Goal: Information Seeking & Learning: Find specific fact

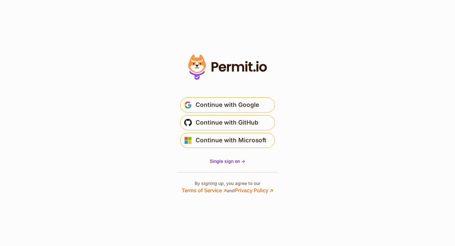
click at [232, 101] on span "Continue with Google" at bounding box center [226, 105] width 63 height 10
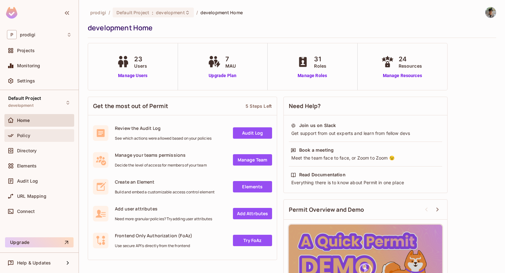
click at [42, 132] on div "Policy" at bounding box center [39, 136] width 65 height 8
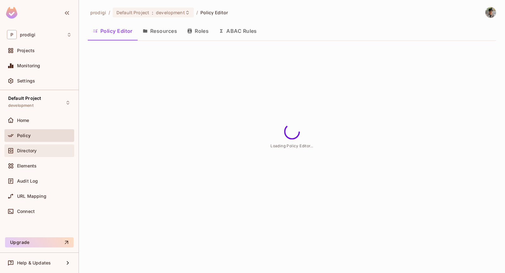
click at [48, 151] on div "Directory" at bounding box center [44, 150] width 55 height 5
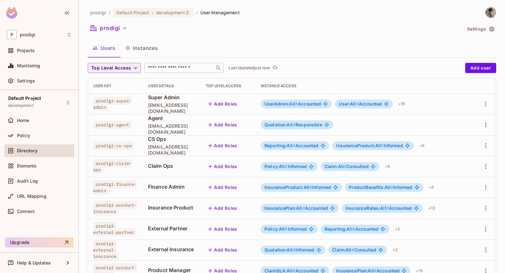
click at [186, 70] on input "text" at bounding box center [180, 68] width 66 height 6
type input "*****"
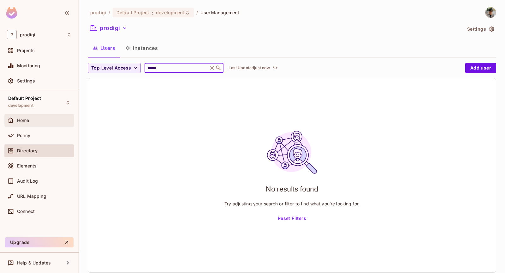
click at [51, 125] on div "Home" at bounding box center [39, 120] width 70 height 13
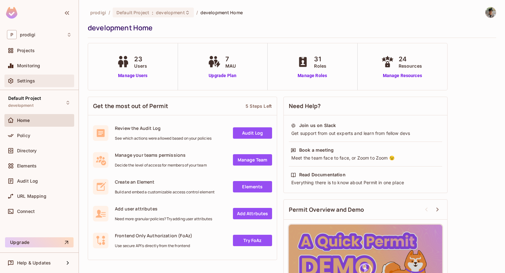
click at [54, 84] on div "Settings" at bounding box center [39, 81] width 65 height 8
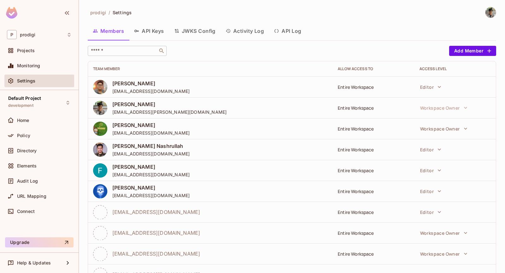
click at [136, 51] on input "text" at bounding box center [123, 51] width 66 height 6
type input "*****"
click at [54, 130] on div "Policy" at bounding box center [39, 135] width 70 height 13
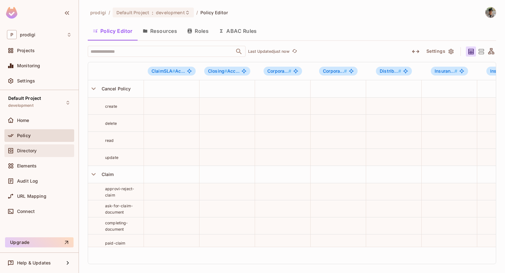
click at [51, 152] on div "Directory" at bounding box center [44, 150] width 55 height 5
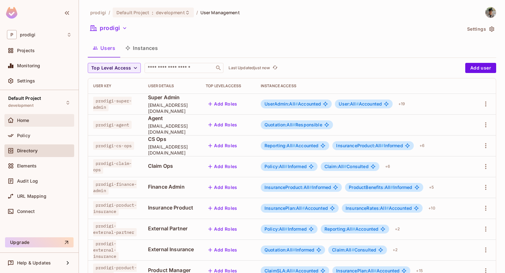
click at [66, 120] on div "Home" at bounding box center [44, 120] width 55 height 5
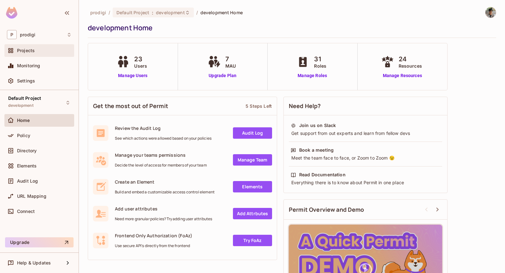
click at [63, 51] on div "Projects" at bounding box center [44, 50] width 55 height 5
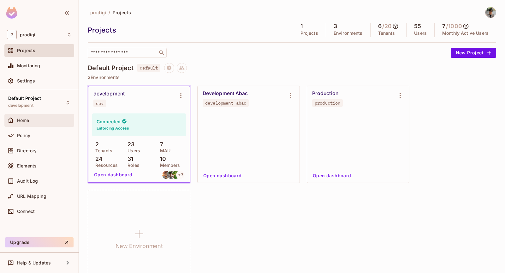
click at [44, 125] on div "Home" at bounding box center [39, 120] width 70 height 13
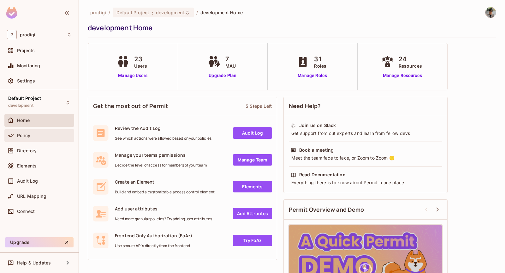
click at [46, 132] on div "Policy" at bounding box center [39, 136] width 65 height 8
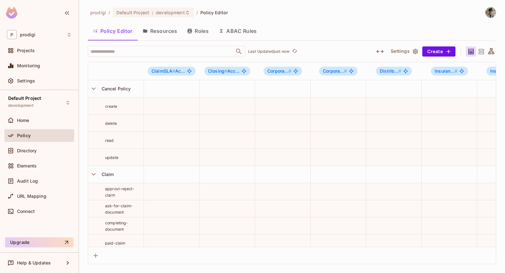
click at [204, 31] on button "Roles" at bounding box center [198, 31] width 32 height 16
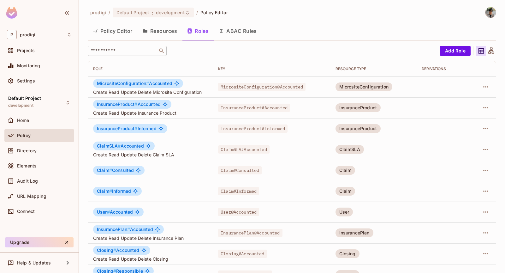
click at [138, 53] on input "text" at bounding box center [123, 51] width 66 height 6
type input "**********"
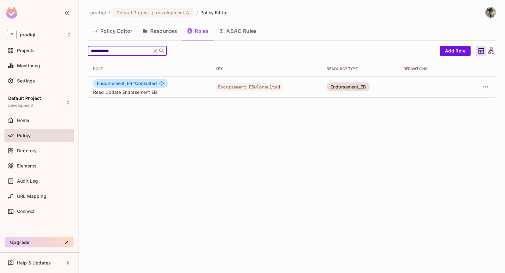
click at [122, 83] on span "Endorsement_EB #" at bounding box center [116, 83] width 38 height 5
copy span "Endorsement_EB"
click at [155, 48] on icon at bounding box center [155, 51] width 6 height 6
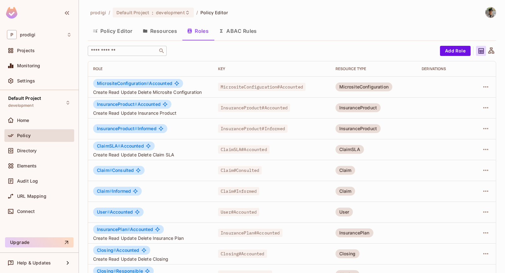
click at [142, 51] on input "text" at bounding box center [123, 51] width 66 height 6
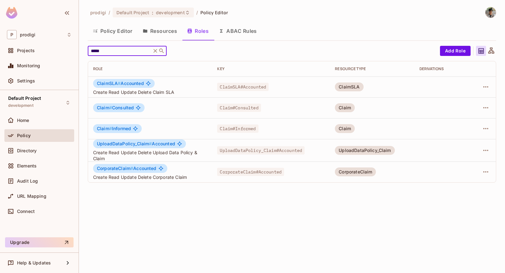
type input "*****"
click at [127, 145] on span "UploadDataPolicy_Claim #" at bounding box center [124, 143] width 55 height 5
copy span "UploadDataPolicy_Claim"
click at [121, 168] on span "CorporateClaim #" at bounding box center [115, 167] width 36 height 5
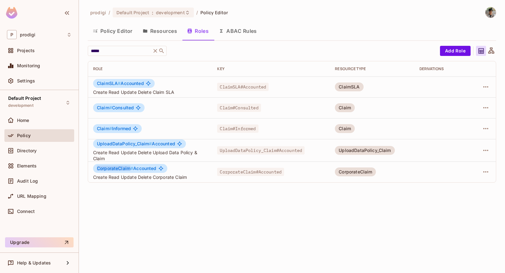
click at [121, 168] on span "CorporateClaim #" at bounding box center [115, 167] width 36 height 5
copy span "CorporateClaim"
